Goal: Task Accomplishment & Management: Use online tool/utility

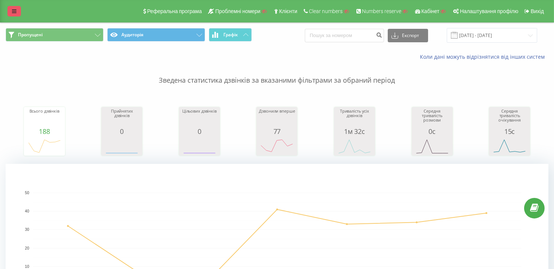
click at [20, 9] on link at bounding box center [13, 11] width 13 height 10
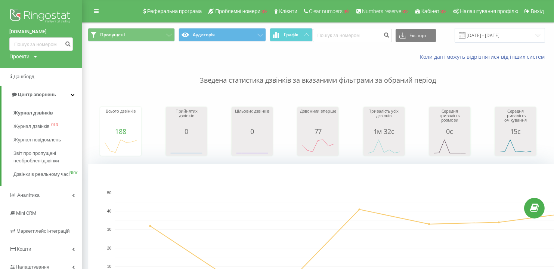
click at [27, 55] on div "Проекти" at bounding box center [19, 56] width 20 height 7
click at [34, 73] on div "Пошук" at bounding box center [41, 67] width 64 height 15
click at [32, 68] on input "text" at bounding box center [30, 67] width 37 height 11
paste input "https://simbiozems.com/"
click at [12, 66] on input "https://simbiozems.com" at bounding box center [30, 67] width 37 height 11
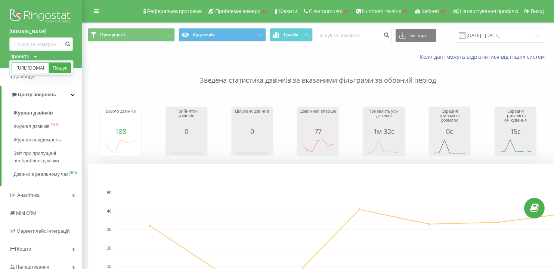
click at [25, 65] on input "https://simbiozems.com" at bounding box center [30, 67] width 37 height 11
drag, startPoint x: 32, startPoint y: 67, endPoint x: 13, endPoint y: 68, distance: 19.1
click at [13, 68] on input "https://simbiozems.com" at bounding box center [30, 67] width 37 height 11
type input "simbiozems.com"
click at [63, 67] on link "Пошук" at bounding box center [60, 67] width 22 height 11
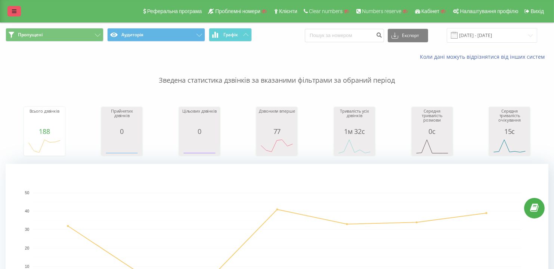
click at [13, 12] on icon at bounding box center [14, 11] width 4 height 5
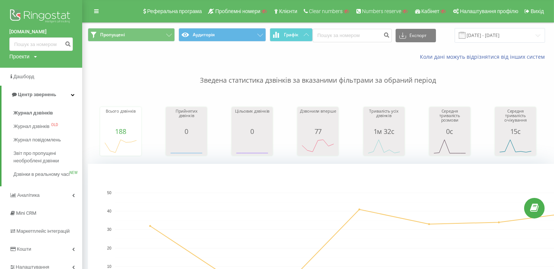
click at [18, 54] on div "Проекти" at bounding box center [19, 56] width 20 height 7
click at [21, 65] on input "text" at bounding box center [30, 67] width 37 height 11
paste input "[PERSON_NAME][EMAIL_ADDRESS][DOMAIN_NAME]"
type input "[PERSON_NAME][EMAIL_ADDRESS][DOMAIN_NAME]"
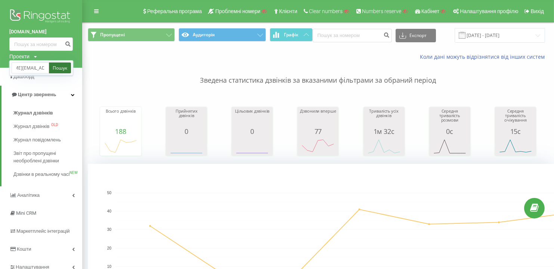
click at [60, 70] on link "Пошук" at bounding box center [60, 67] width 22 height 11
